Goal: Task Accomplishment & Management: Complete application form

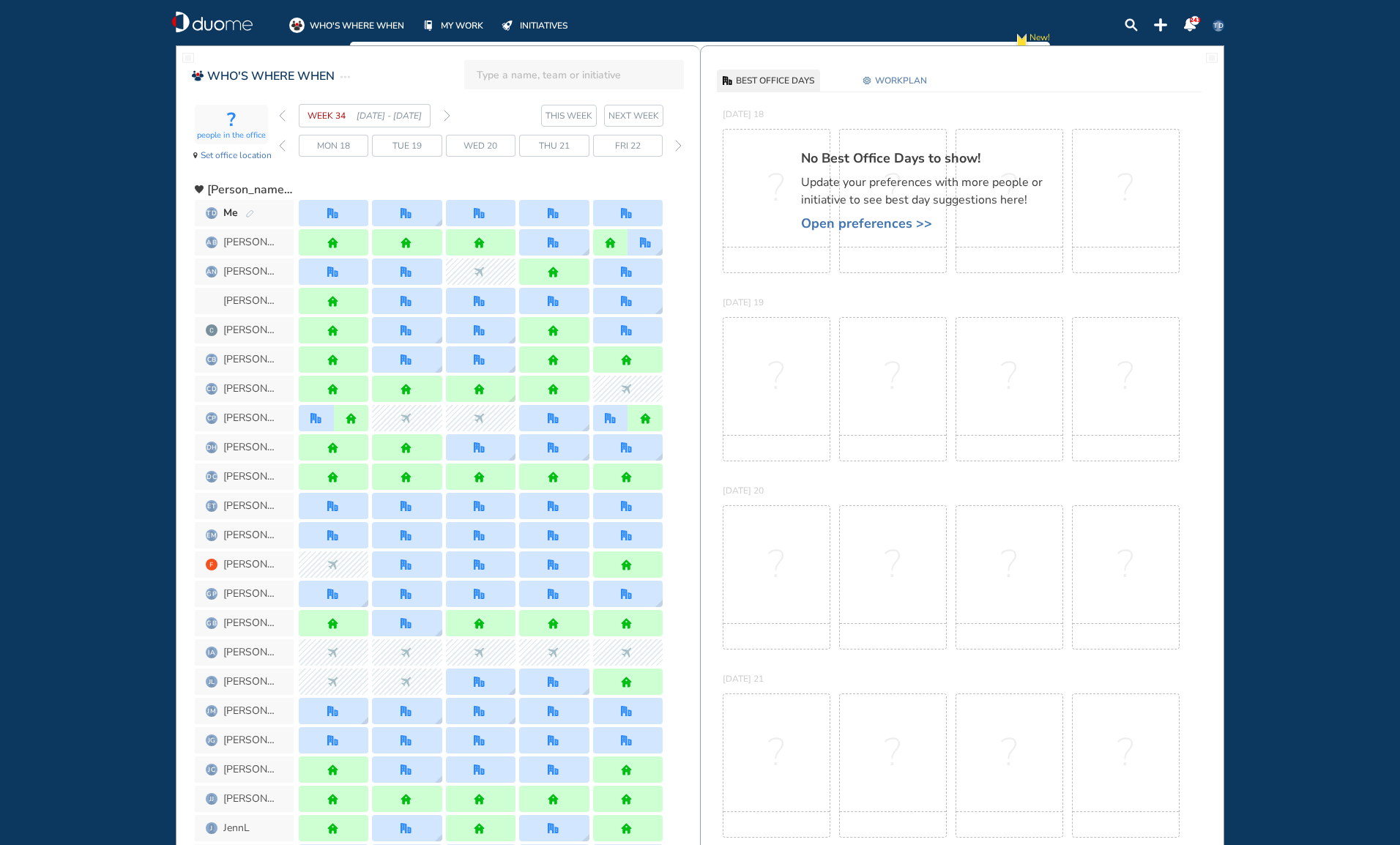
click at [679, 141] on img "forward day" at bounding box center [678, 146] width 7 height 12
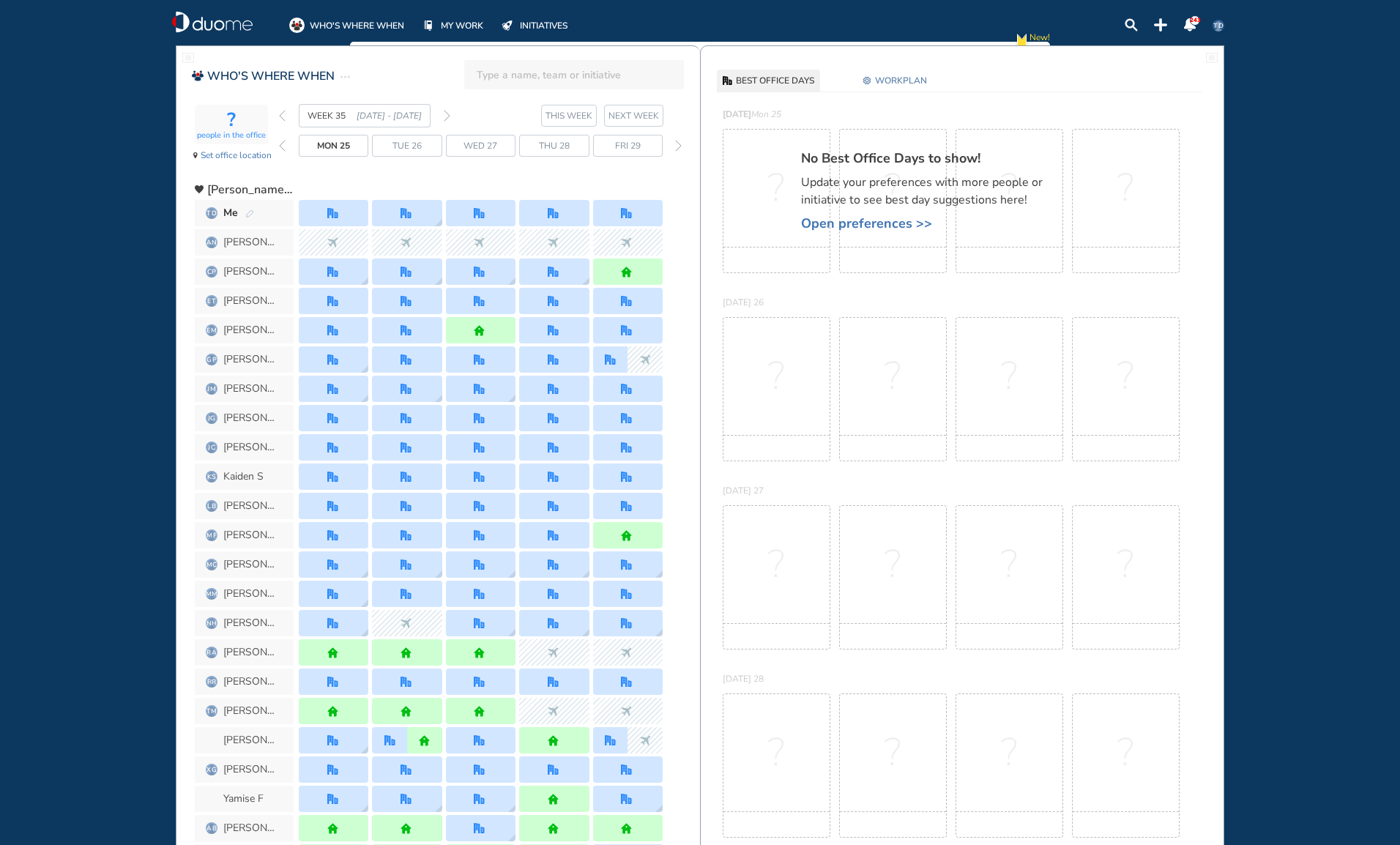
click at [351, 212] on div at bounding box center [333, 212] width 70 height 26
click at [890, 81] on span "WORKPLAN" at bounding box center [901, 81] width 52 height 15
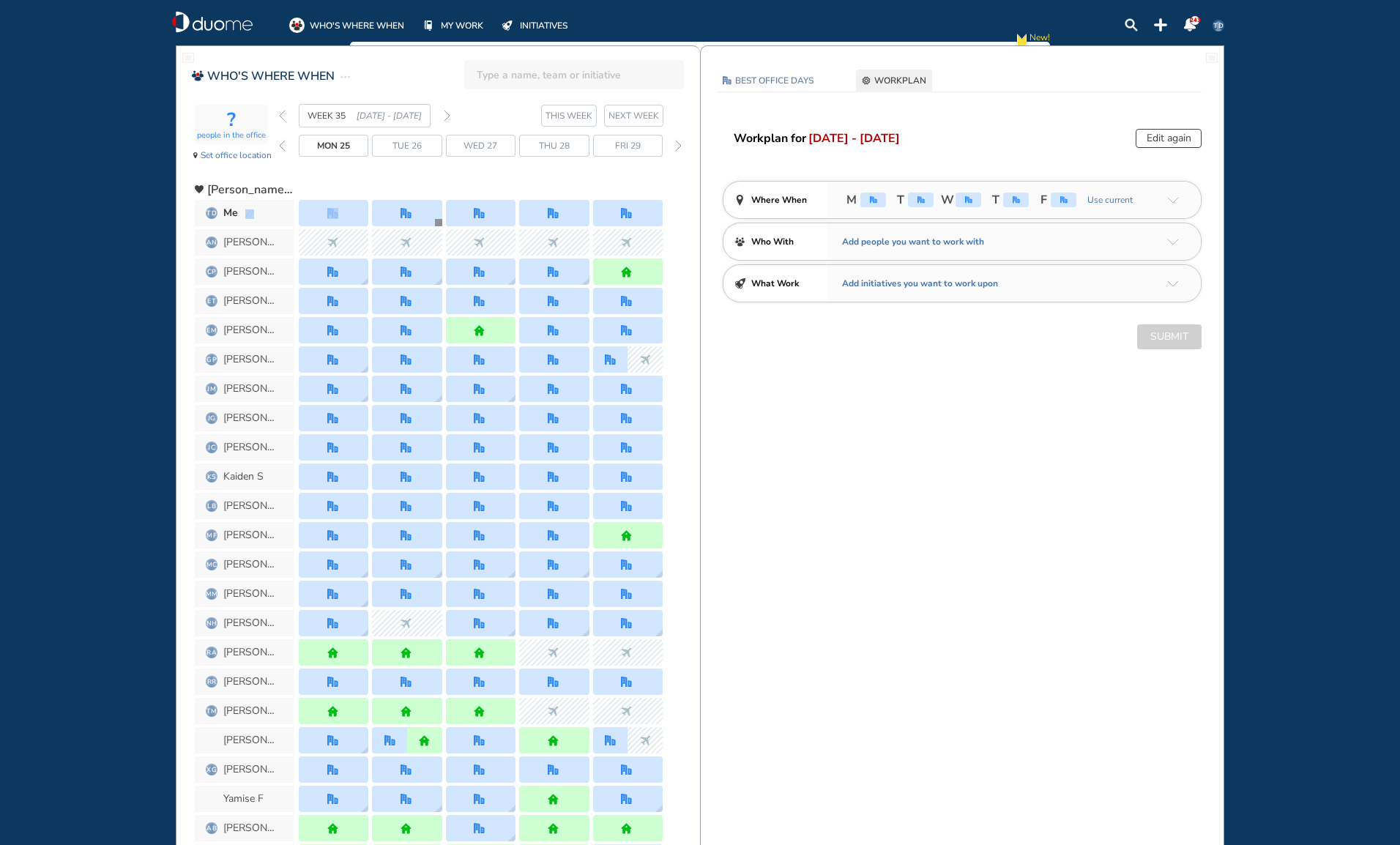
click at [875, 196] on img "office" at bounding box center [874, 200] width 7 height 7
click at [1159, 139] on button "Edit again" at bounding box center [1168, 138] width 66 height 19
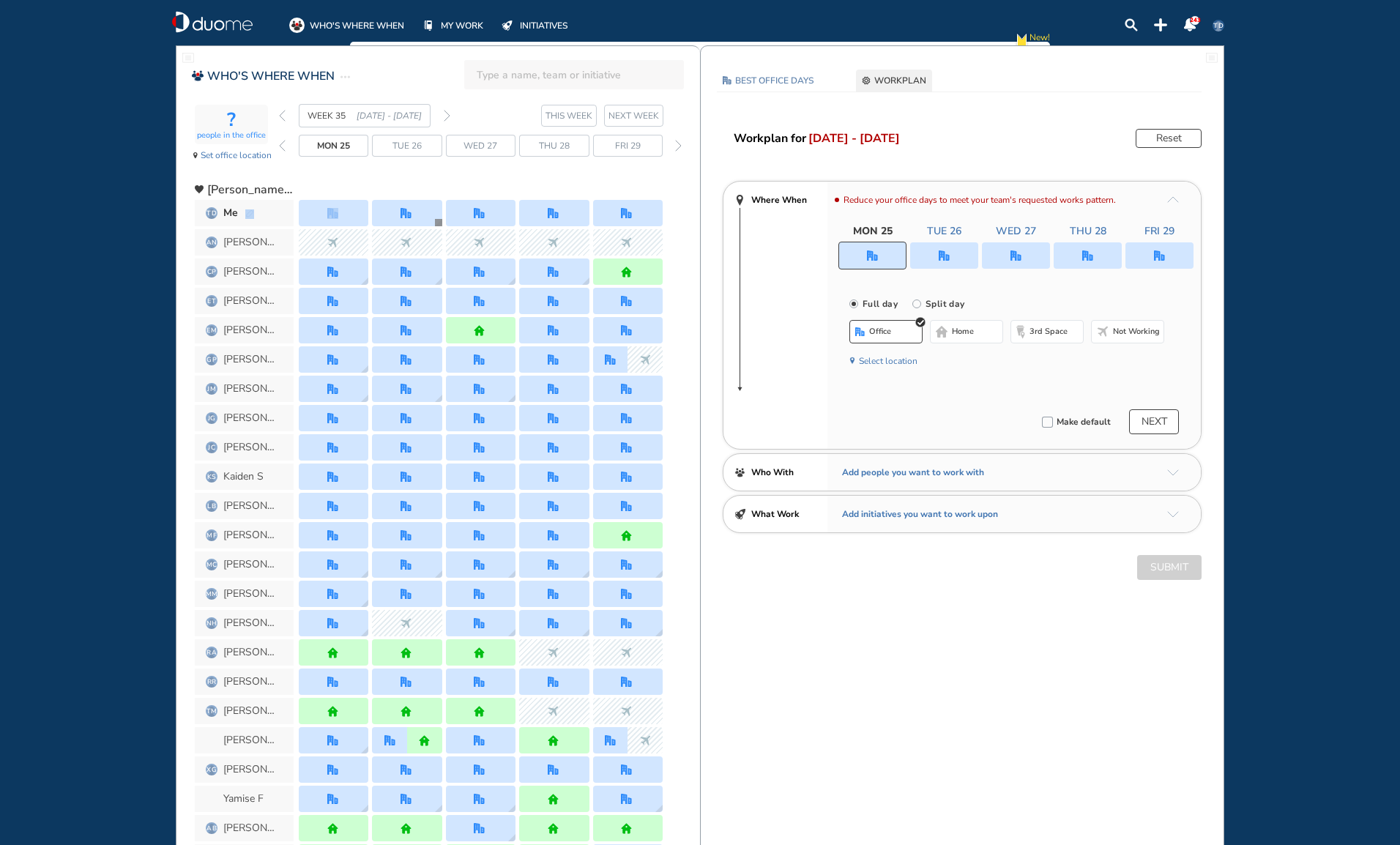
click at [914, 301] on input "Split day" at bounding box center [926, 313] width 29 height 29
radio input "true"
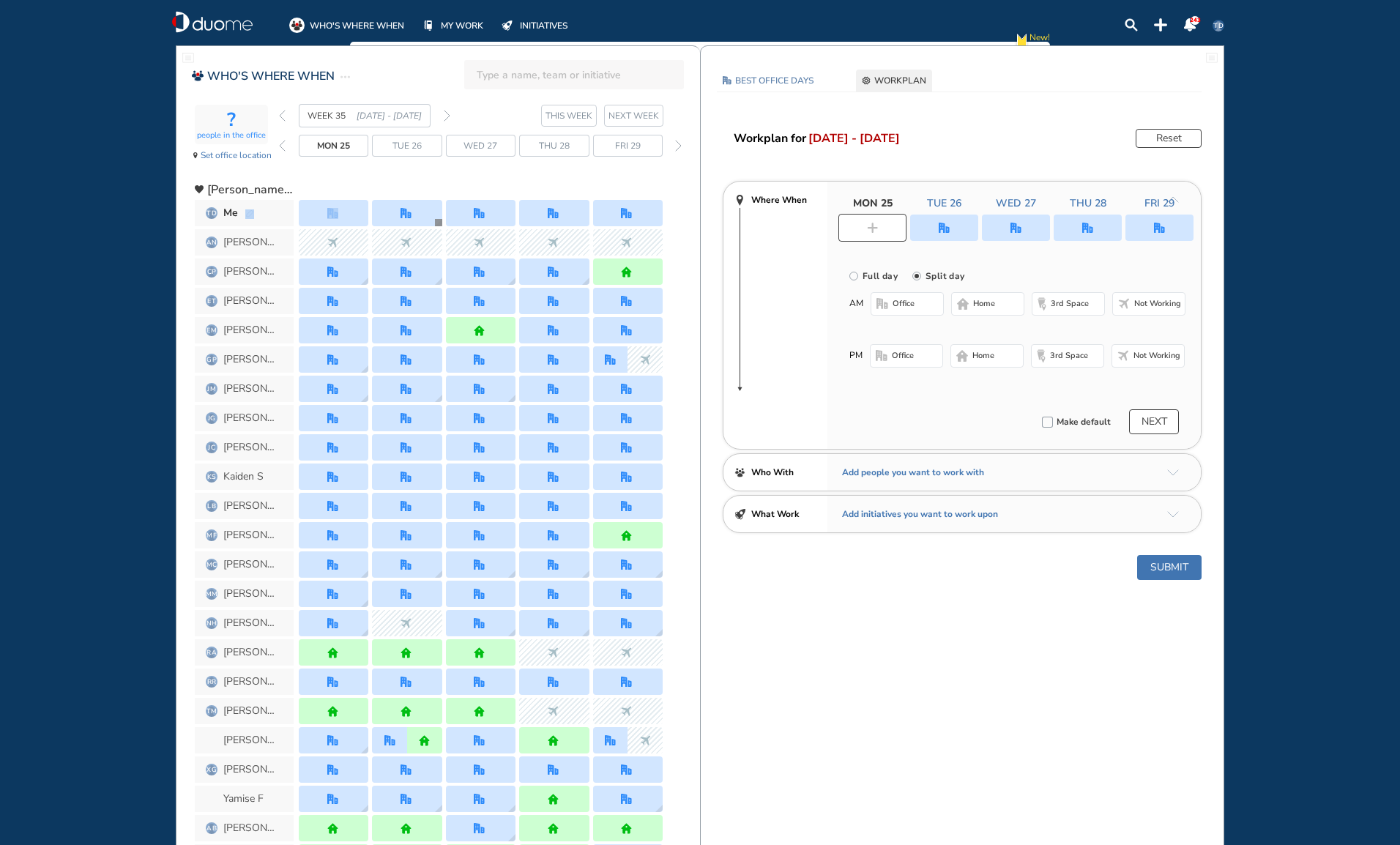
click at [1146, 301] on span "Not working" at bounding box center [1157, 304] width 47 height 12
click at [905, 355] on span "office" at bounding box center [902, 356] width 22 height 12
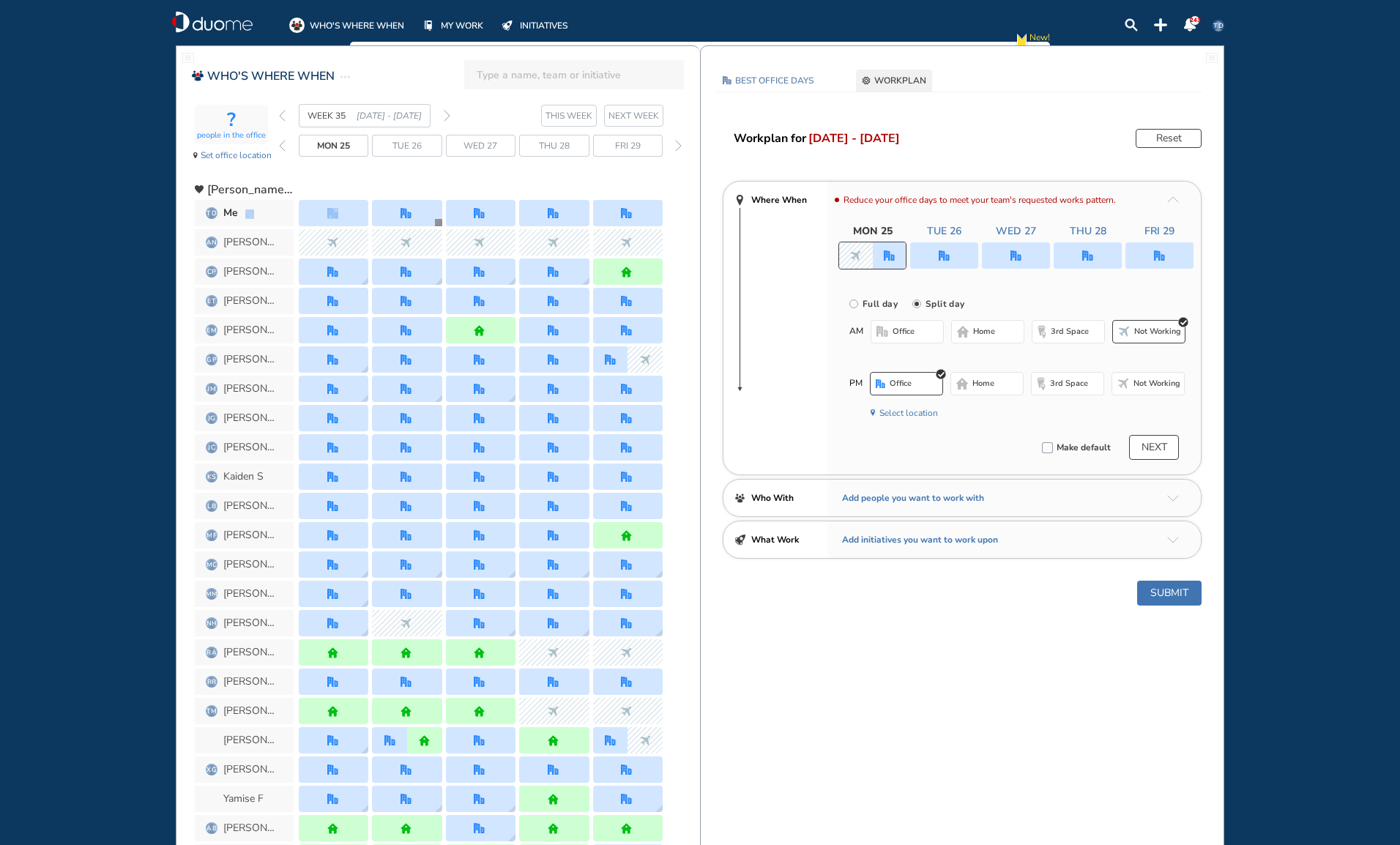
click at [1067, 325] on button "3rd space" at bounding box center [1068, 331] width 73 height 23
click at [1162, 446] on button "NEXT" at bounding box center [1153, 451] width 50 height 25
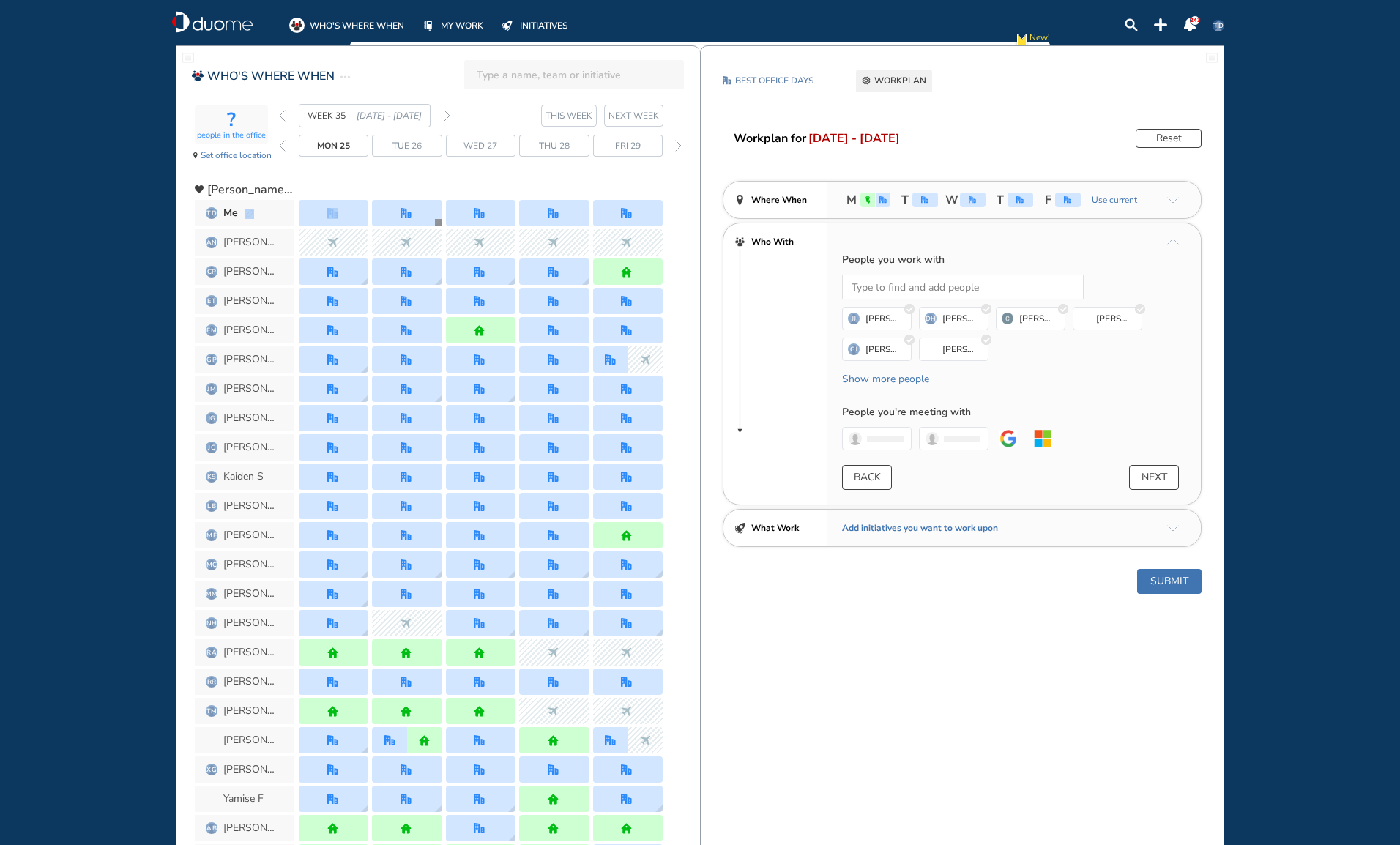
click at [1173, 575] on button "Submit" at bounding box center [1169, 581] width 64 height 25
